Goal: Task Accomplishment & Management: Use online tool/utility

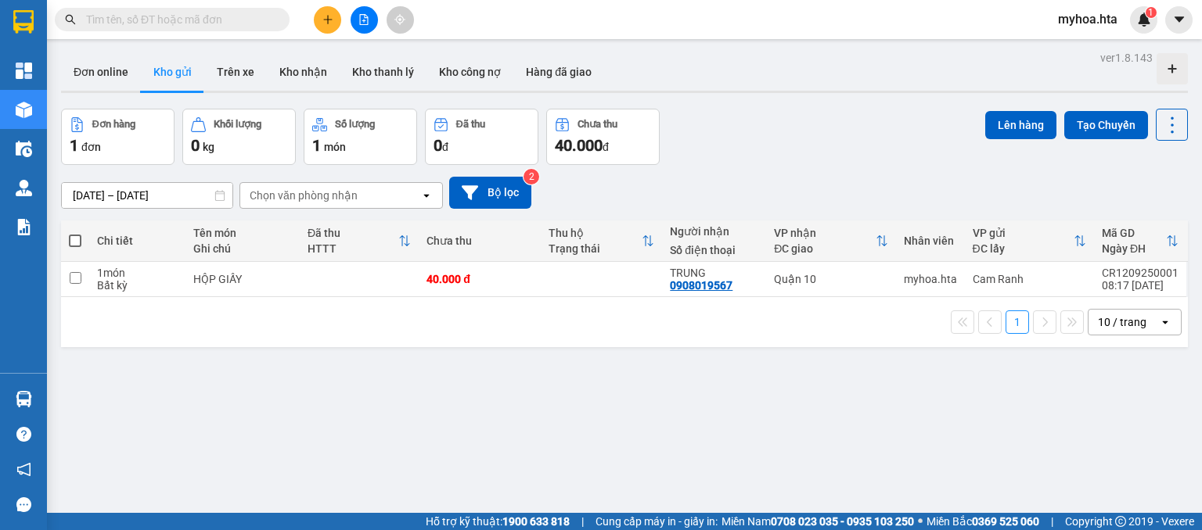
click at [371, 23] on button at bounding box center [363, 19] width 27 height 27
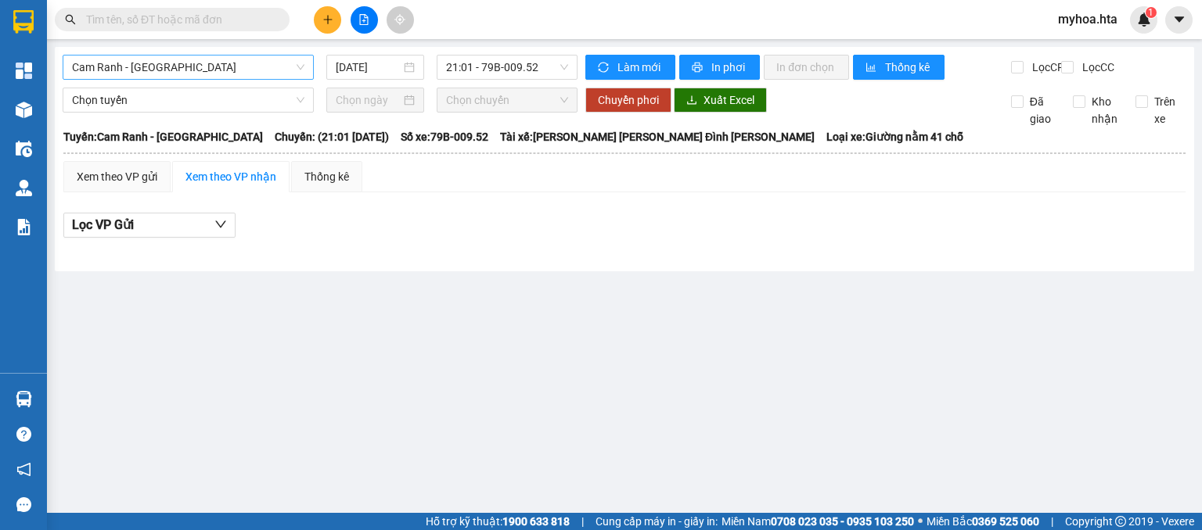
click at [154, 64] on span "Cam Ranh - Sài Gòn" at bounding box center [188, 67] width 232 height 23
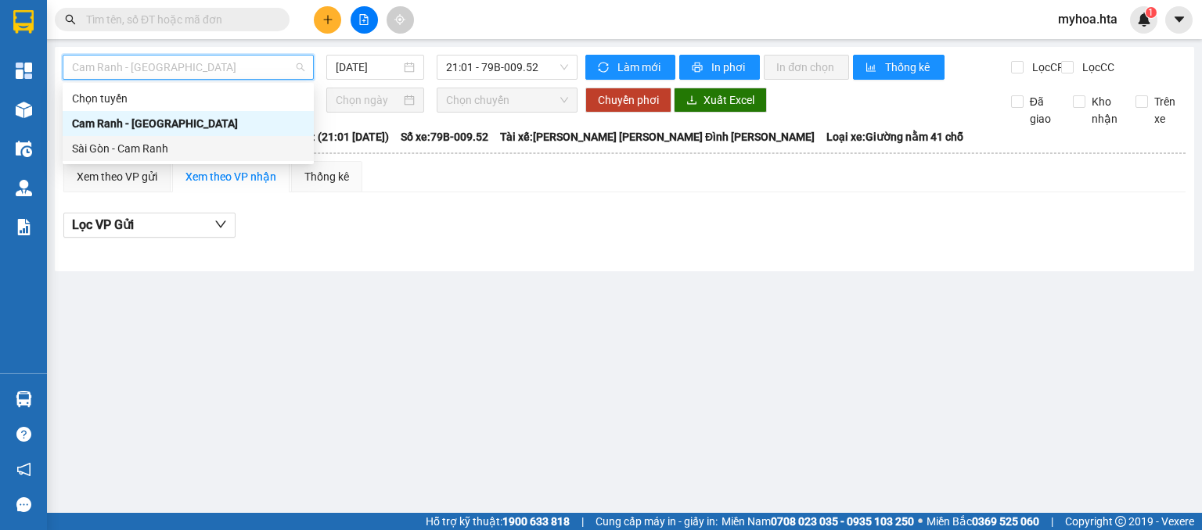
drag, startPoint x: 180, startPoint y: 151, endPoint x: 198, endPoint y: 128, distance: 29.0
click at [180, 151] on div "Sài Gòn - Cam Ranh" at bounding box center [188, 148] width 232 height 17
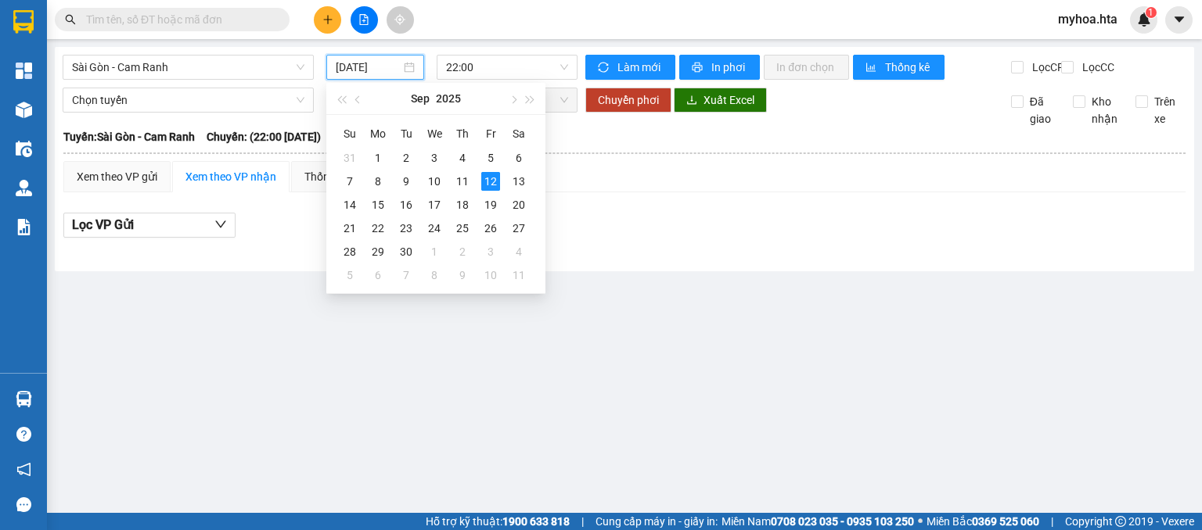
click at [379, 74] on input "12/09/2025" at bounding box center [368, 67] width 64 height 17
click at [465, 179] on div "11" at bounding box center [462, 181] width 19 height 19
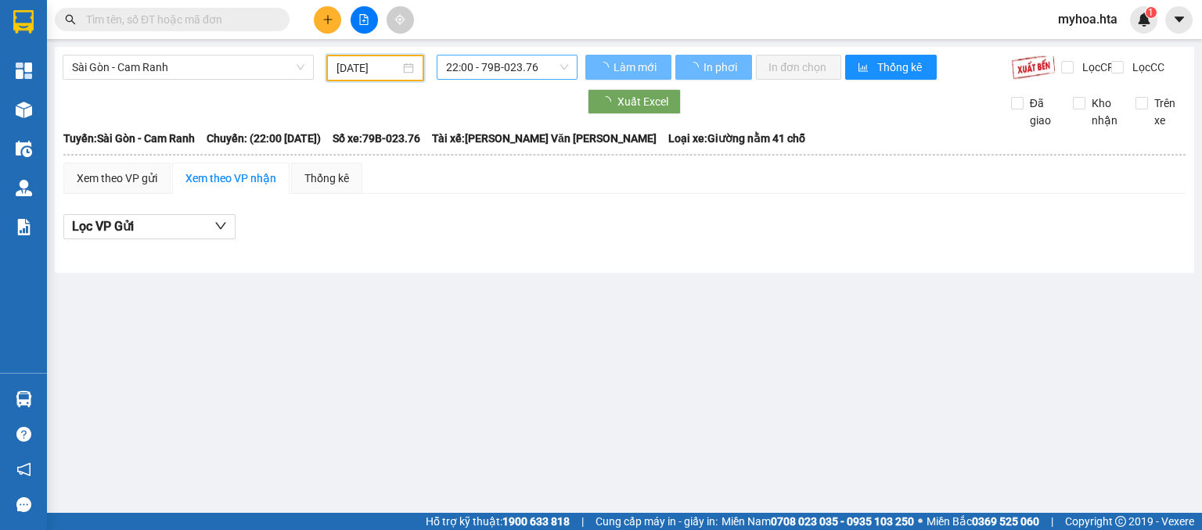
type input "11/09/2025"
click at [490, 67] on span "22:00 - 79B-023.76" at bounding box center [507, 67] width 123 height 23
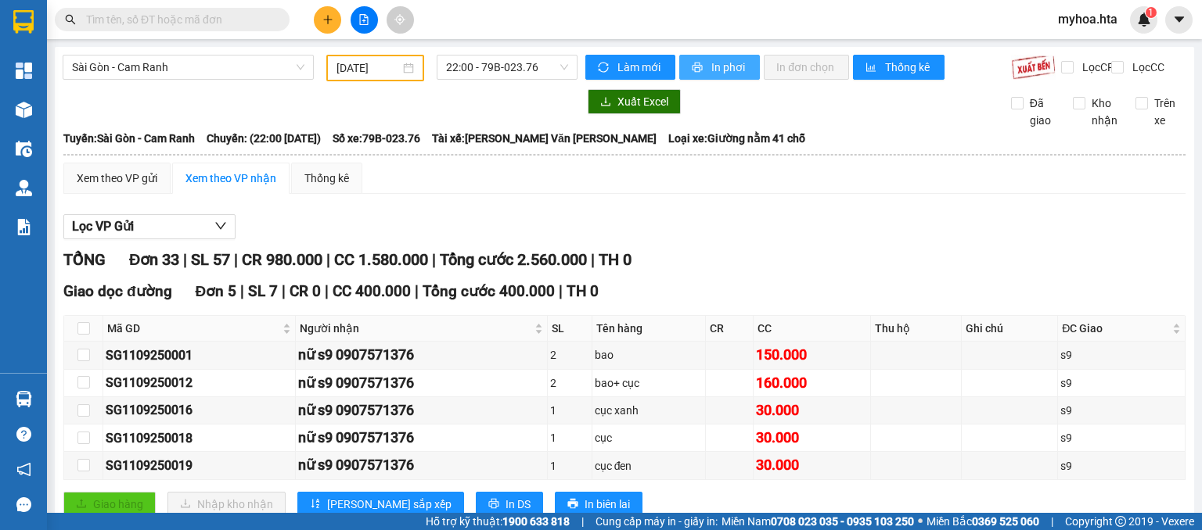
click at [695, 66] on span "printer" at bounding box center [698, 68] width 13 height 13
